Goal: Task Accomplishment & Management: Complete application form

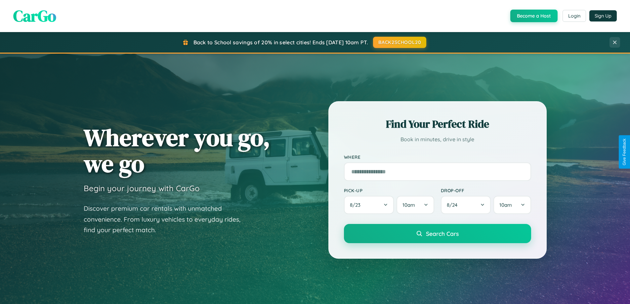
scroll to position [285, 0]
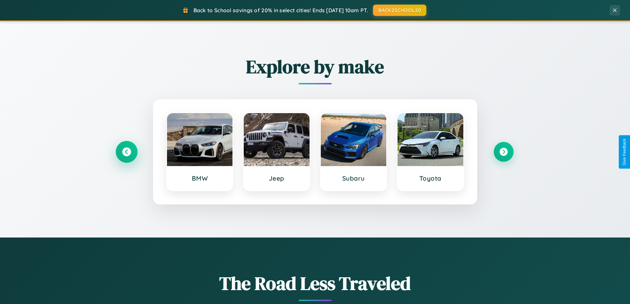
click at [126, 152] on icon at bounding box center [126, 151] width 9 height 9
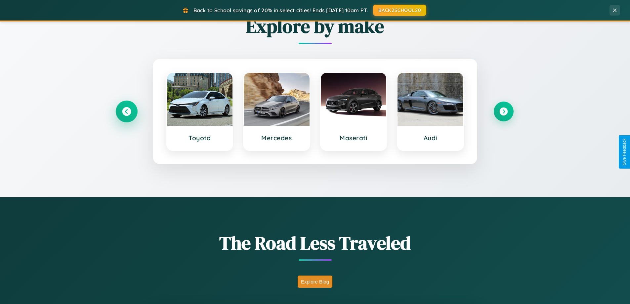
scroll to position [1272, 0]
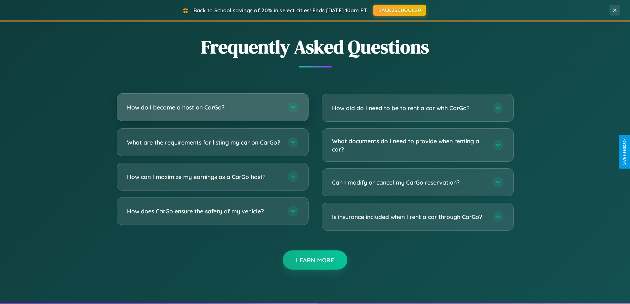
click at [212, 107] on h3 "How do I become a host on CarGo?" at bounding box center [204, 107] width 154 height 8
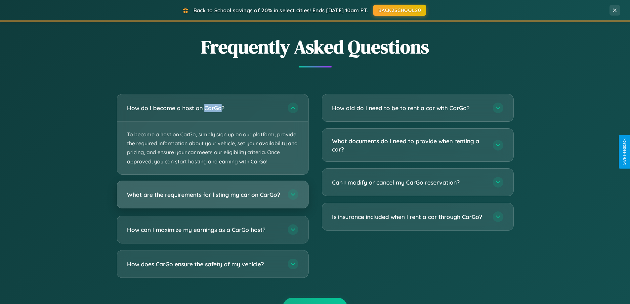
click at [212, 198] on h3 "What are the requirements for listing my car on CarGo?" at bounding box center [204, 194] width 154 height 8
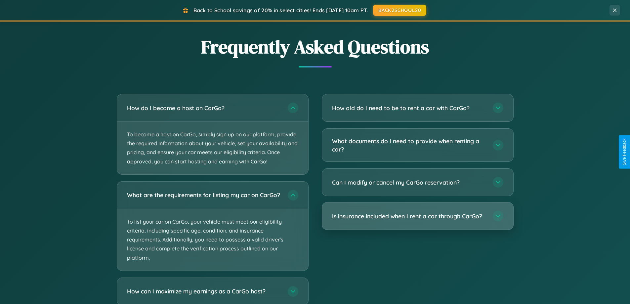
click at [417, 217] on h3 "Is insurance included when I rent a car through CarGo?" at bounding box center [409, 216] width 154 height 8
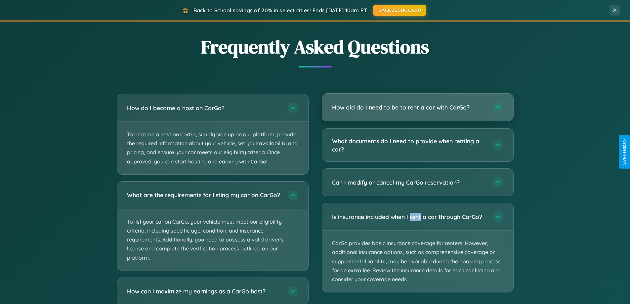
click at [417, 107] on h3 "How old do I need to be to rent a car with CarGo?" at bounding box center [409, 107] width 154 height 8
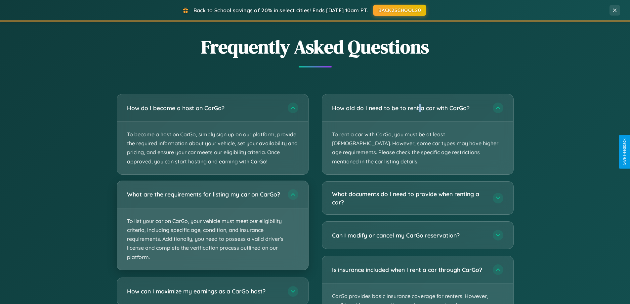
click at [212, 228] on p "To list your car on CarGo, your vehicle must meet our eligibility criteria, inc…" at bounding box center [212, 238] width 191 height 61
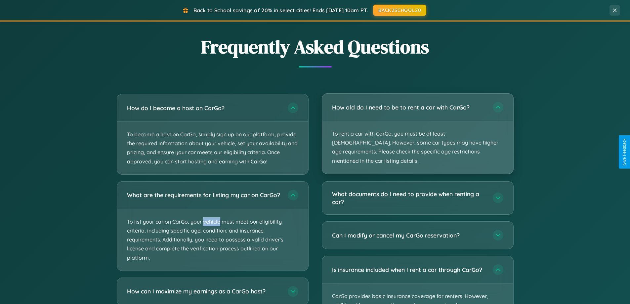
click at [417, 130] on p "To rent a car with CarGo, you must be at least [DEMOGRAPHIC_DATA]. However, som…" at bounding box center [417, 147] width 191 height 53
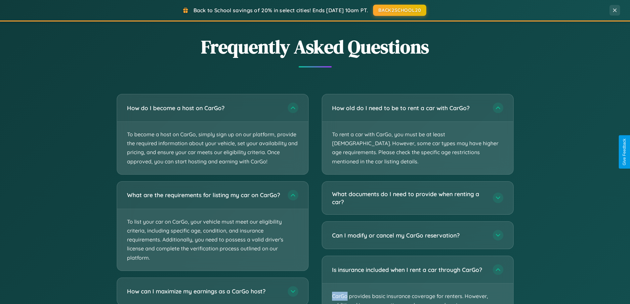
scroll to position [0, 0]
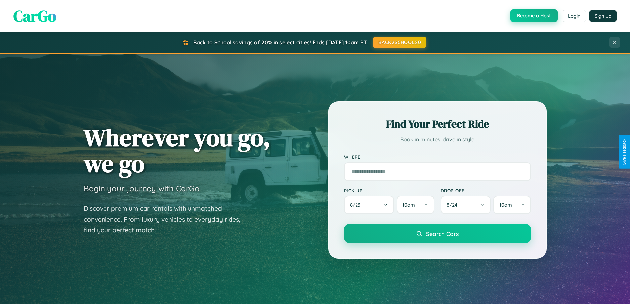
click at [533, 16] on button "Become a Host" at bounding box center [533, 15] width 47 height 13
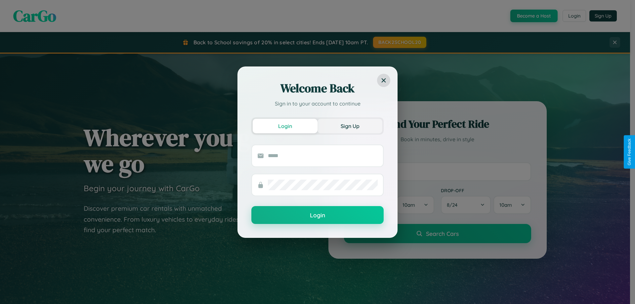
click at [350, 126] on button "Sign Up" at bounding box center [349, 126] width 65 height 15
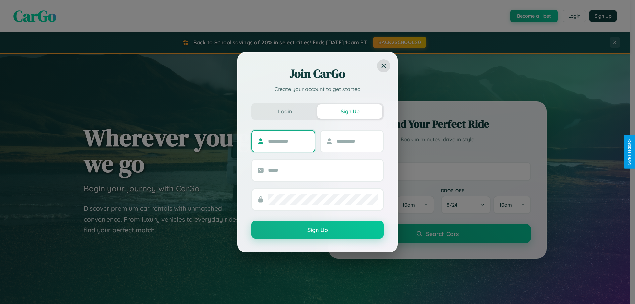
click at [288, 141] on input "text" at bounding box center [288, 141] width 41 height 11
type input "*******"
click at [357, 141] on input "text" at bounding box center [357, 141] width 41 height 11
type input "******"
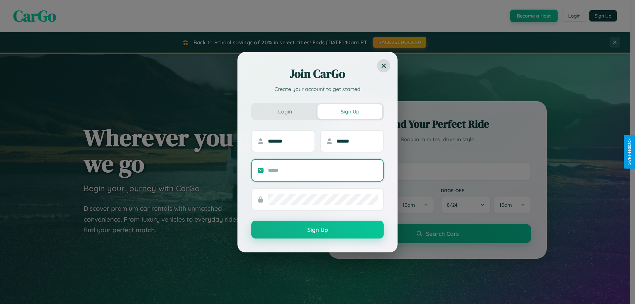
click at [323, 170] on input "text" at bounding box center [323, 170] width 110 height 11
type input "**********"
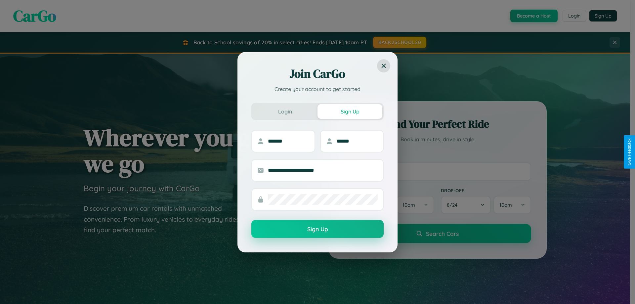
click at [317, 229] on button "Sign Up" at bounding box center [317, 229] width 132 height 18
